Goal: Task Accomplishment & Management: Use online tool/utility

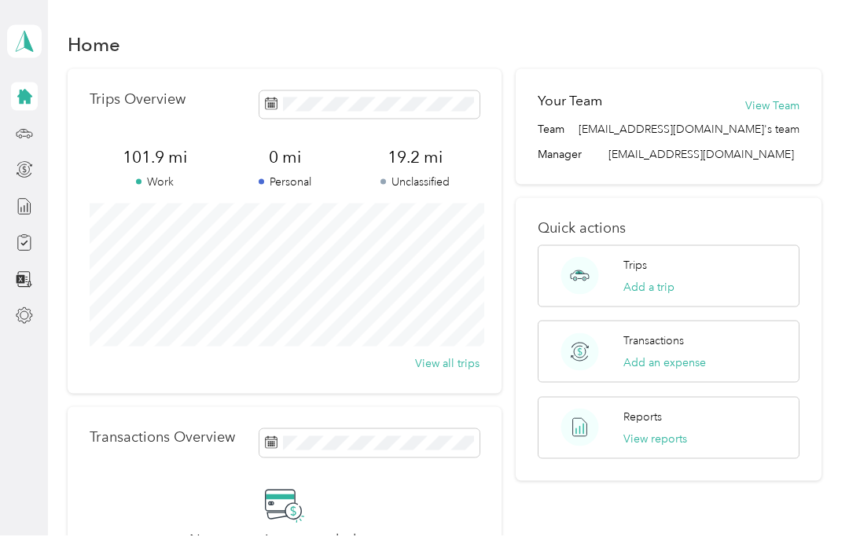
scroll to position [66, 0]
click at [657, 279] on button "Add a trip" at bounding box center [649, 287] width 51 height 17
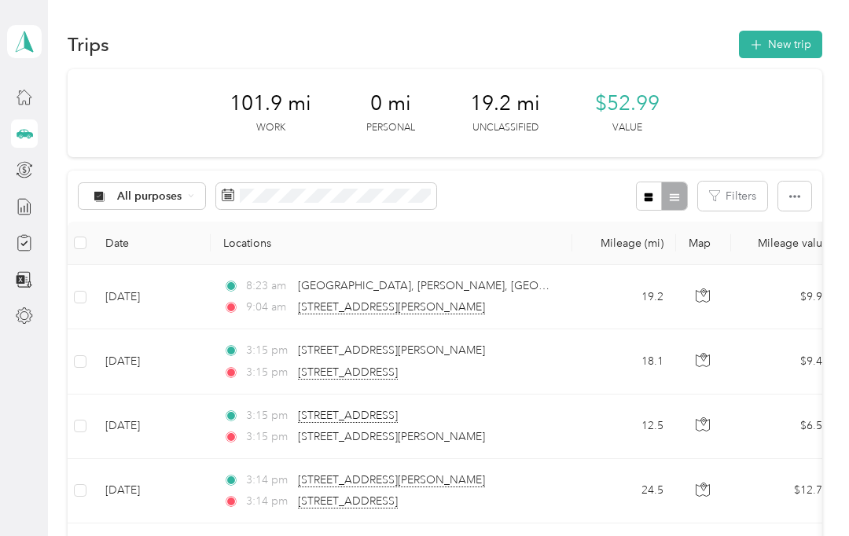
click at [765, 50] on icon "button" at bounding box center [756, 45] width 18 height 18
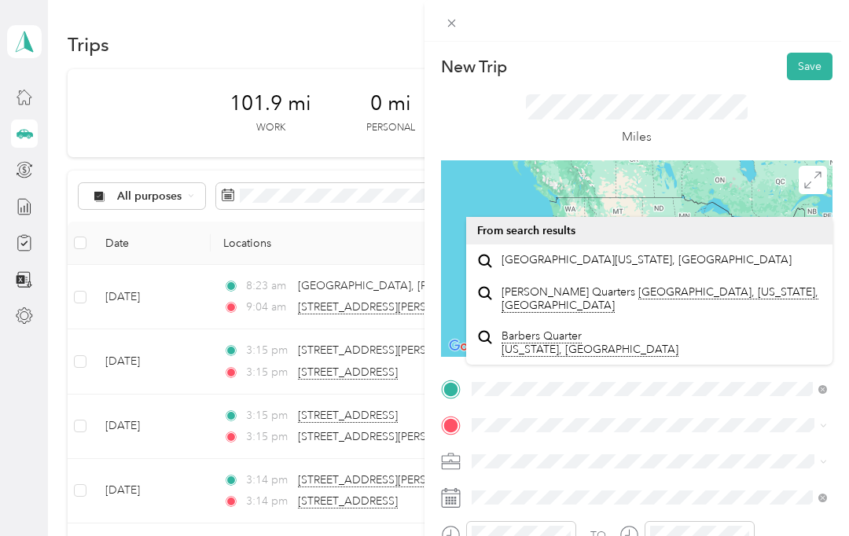
click at [616, 265] on span "[GEOGRAPHIC_DATA][US_STATE], [GEOGRAPHIC_DATA]" at bounding box center [647, 260] width 290 height 14
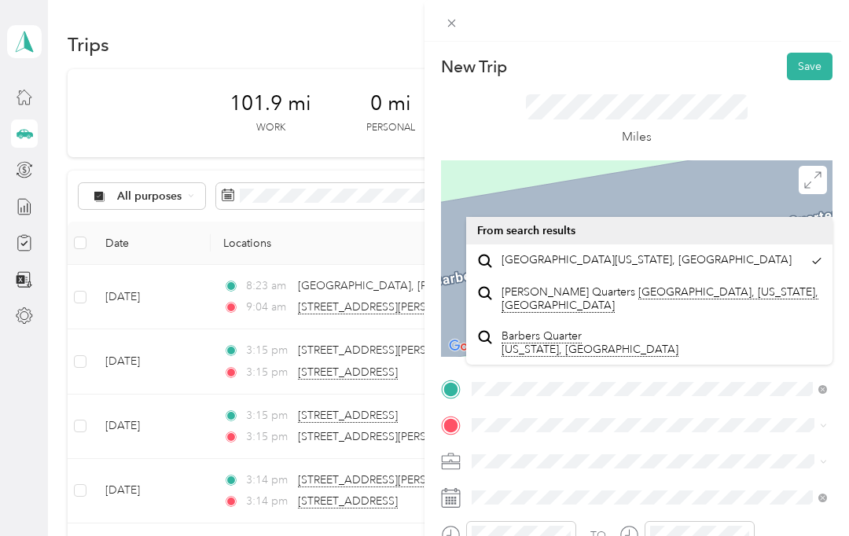
click at [502, 260] on span "[GEOGRAPHIC_DATA][US_STATE], [GEOGRAPHIC_DATA]" at bounding box center [647, 260] width 290 height 14
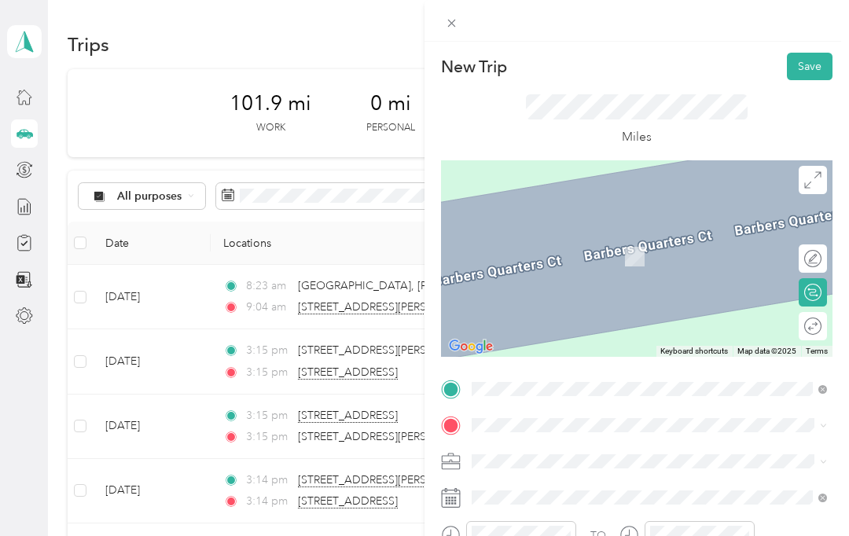
click at [459, 19] on span at bounding box center [452, 23] width 22 height 22
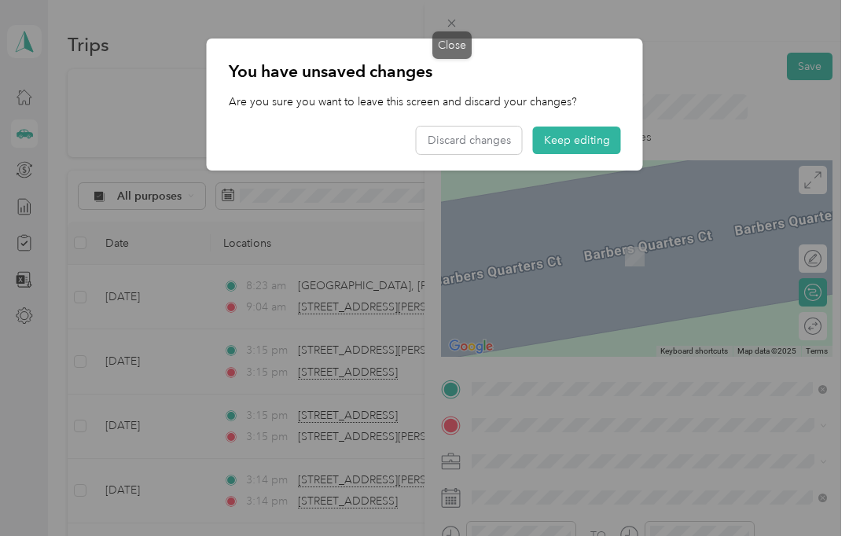
click at [470, 142] on button "Discard changes" at bounding box center [469, 141] width 105 height 28
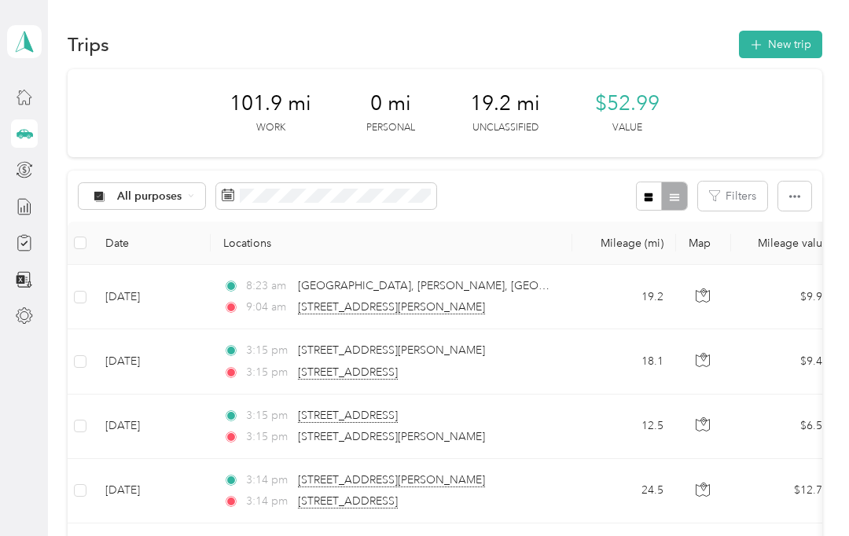
click at [773, 50] on button "New trip" at bounding box center [780, 45] width 83 height 28
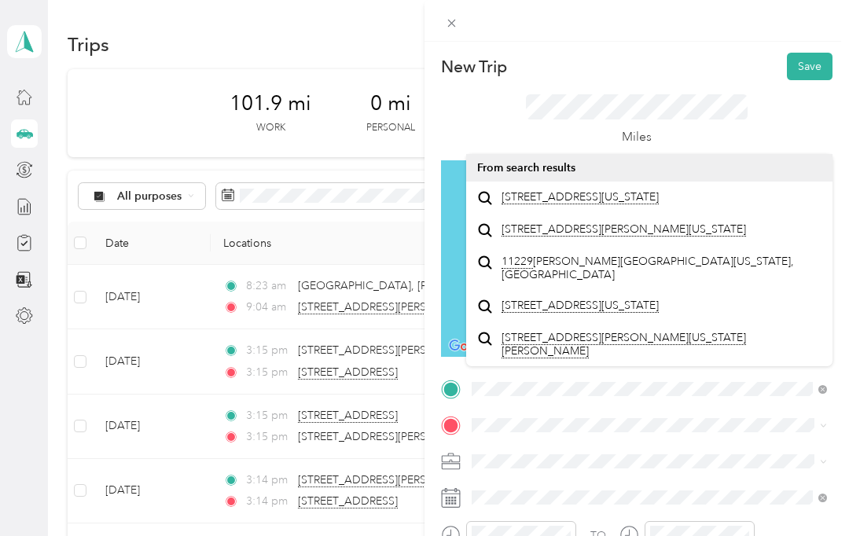
click at [637, 203] on span "[STREET_ADDRESS][US_STATE]" at bounding box center [580, 197] width 157 height 14
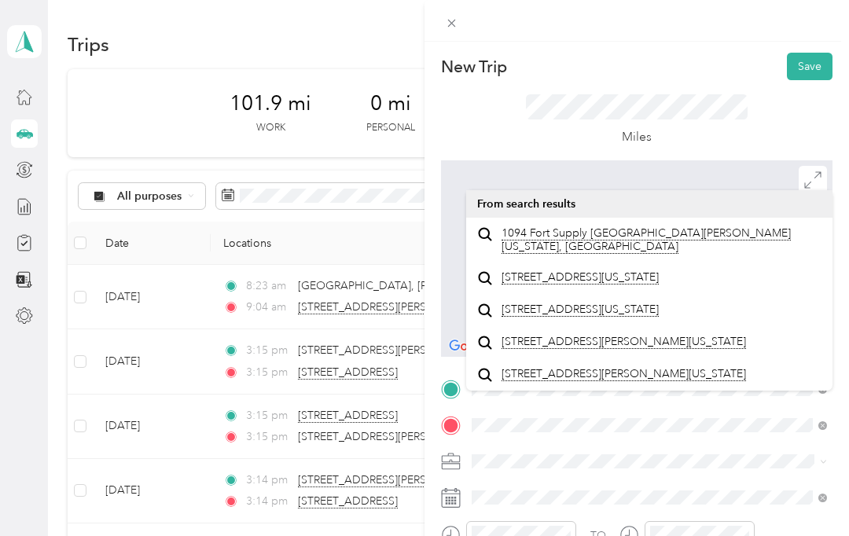
click at [606, 244] on span "1094 Fort Supply [GEOGRAPHIC_DATA][PERSON_NAME][US_STATE], [GEOGRAPHIC_DATA]" at bounding box center [662, 240] width 321 height 28
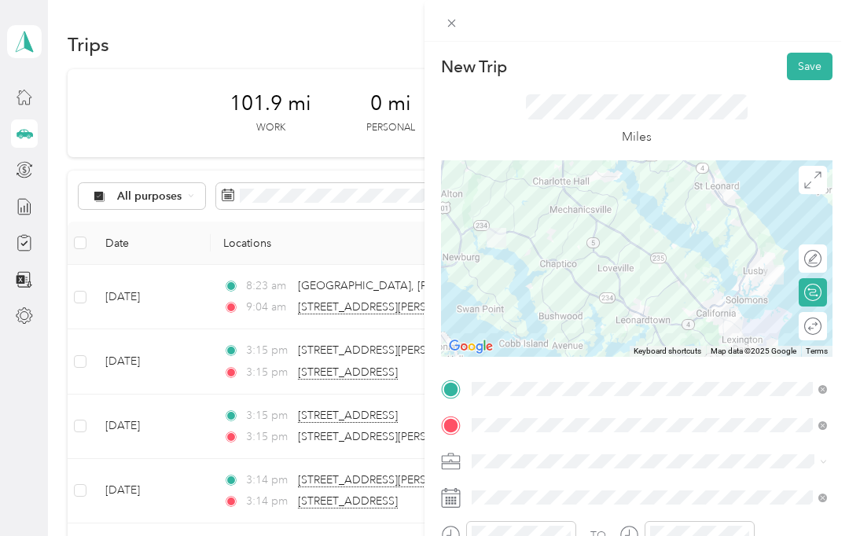
click at [815, 68] on button "Save" at bounding box center [810, 67] width 46 height 28
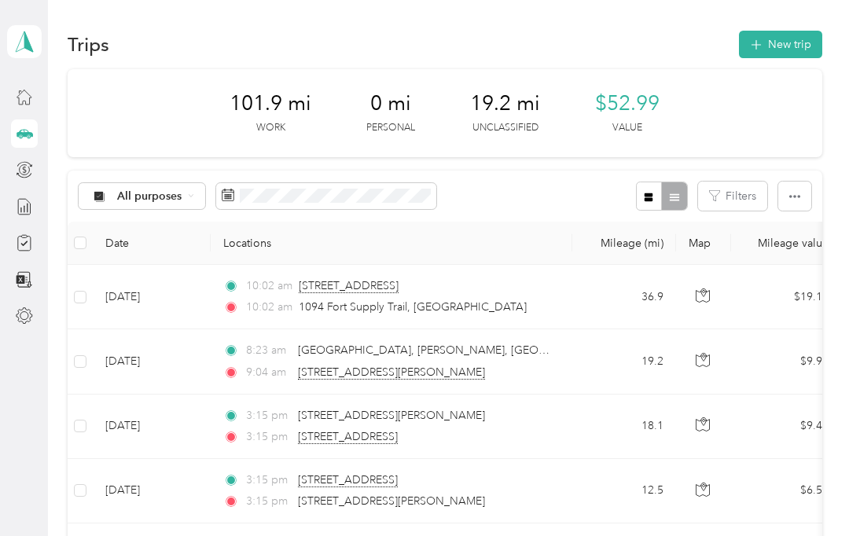
click at [790, 46] on button "New trip" at bounding box center [780, 45] width 83 height 28
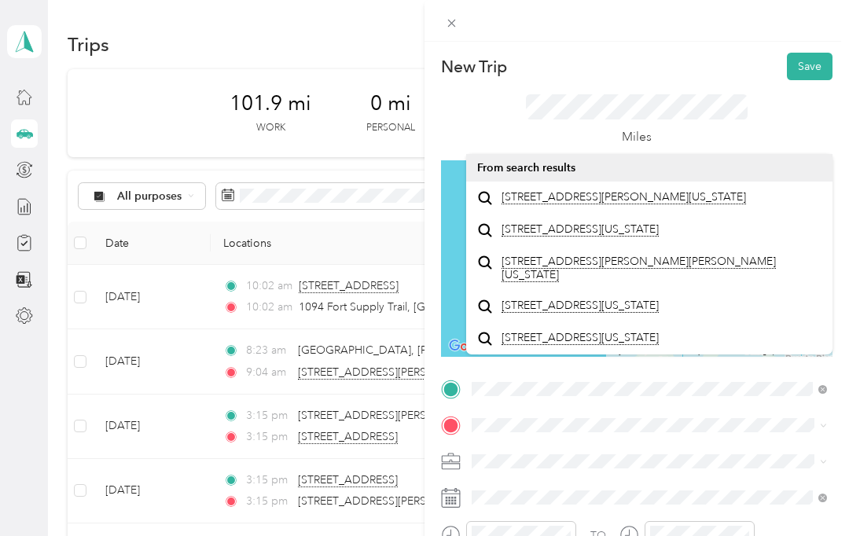
click at [642, 204] on span "[STREET_ADDRESS][PERSON_NAME][US_STATE]" at bounding box center [624, 197] width 245 height 14
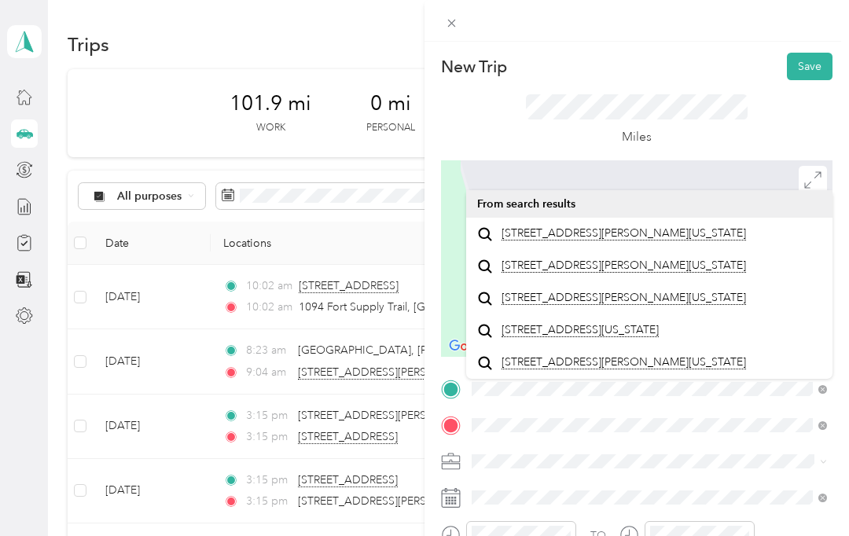
click at [657, 241] on span "[STREET_ADDRESS][PERSON_NAME][US_STATE]" at bounding box center [624, 233] width 245 height 14
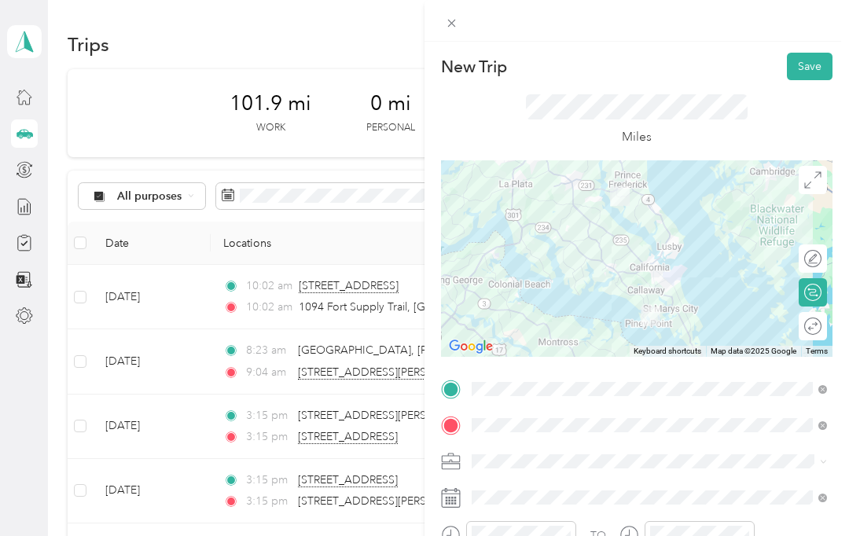
click at [807, 76] on button "Save" at bounding box center [810, 67] width 46 height 28
